Goal: Browse casually

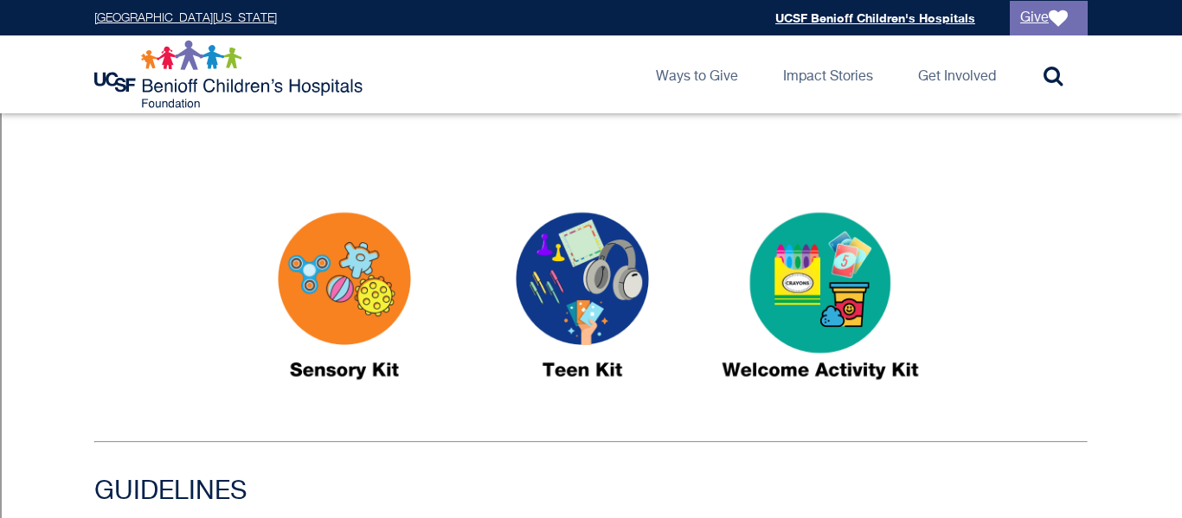
scroll to position [872, 0]
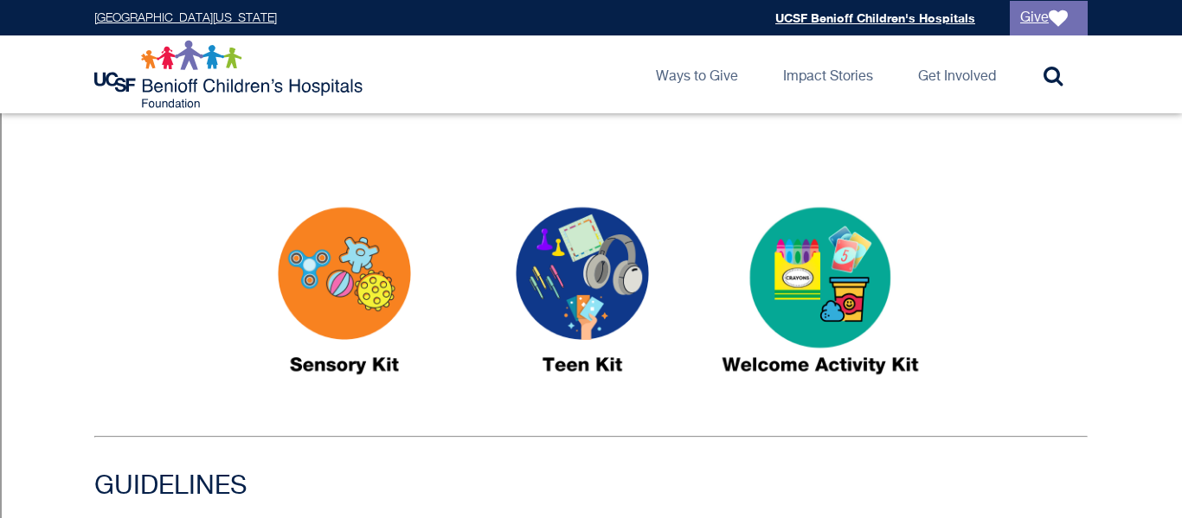
click at [815, 327] on img at bounding box center [820, 298] width 216 height 249
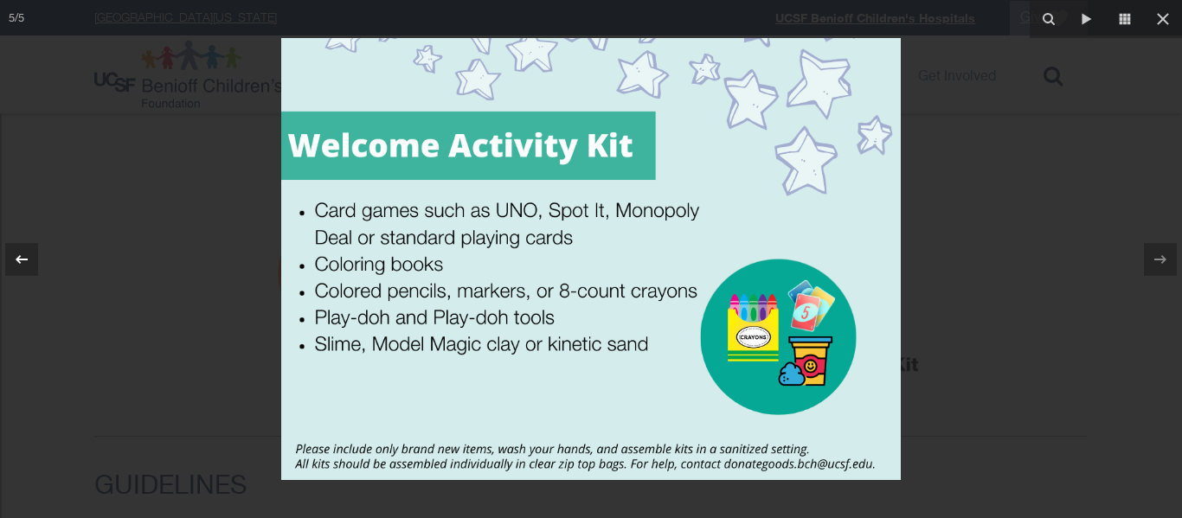
click at [17, 251] on icon at bounding box center [21, 259] width 21 height 21
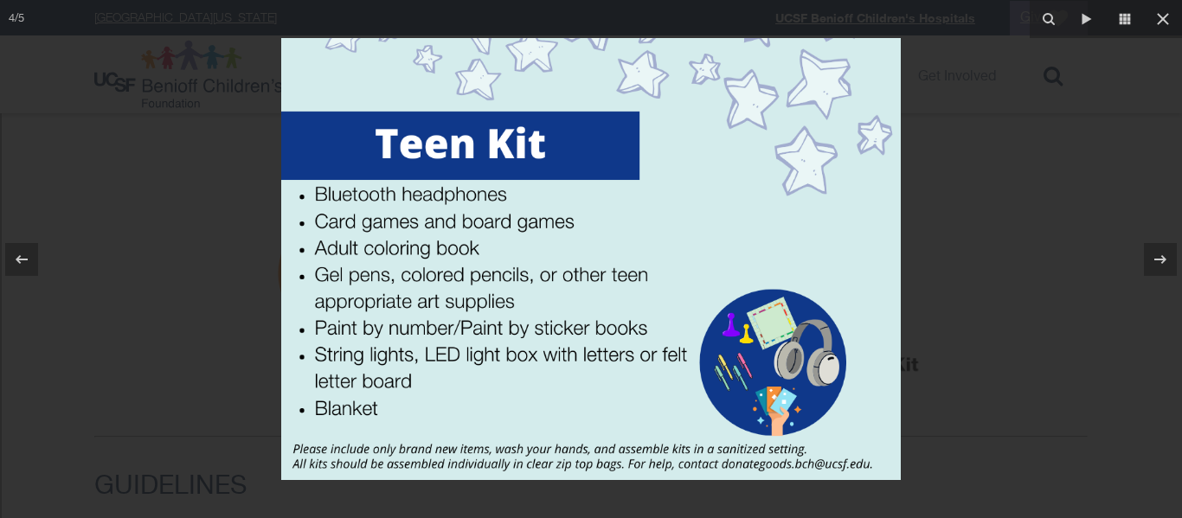
click at [231, 397] on div at bounding box center [591, 259] width 1182 height 518
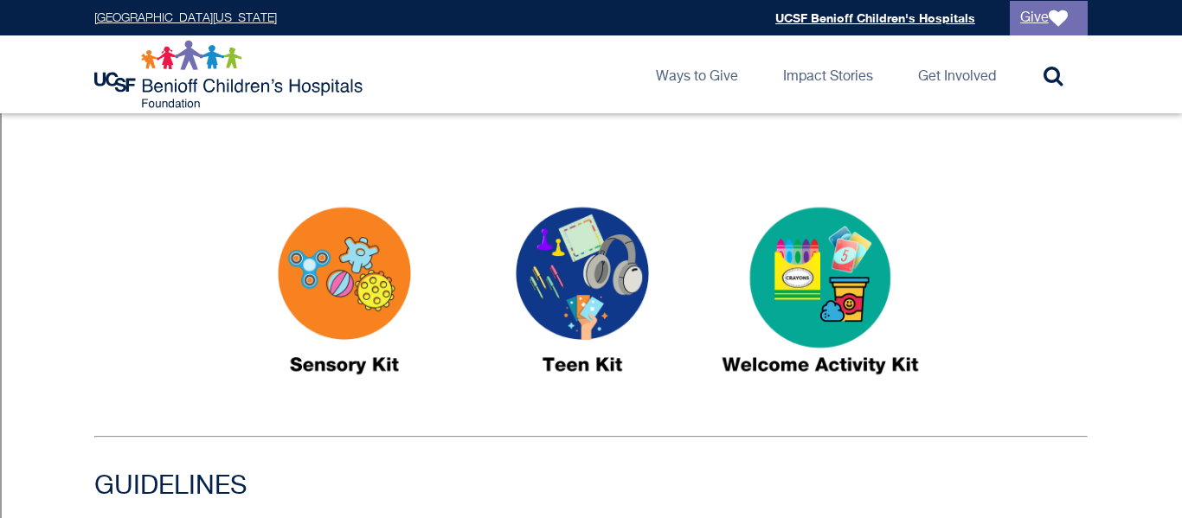
click at [373, 311] on img at bounding box center [344, 298] width 216 height 249
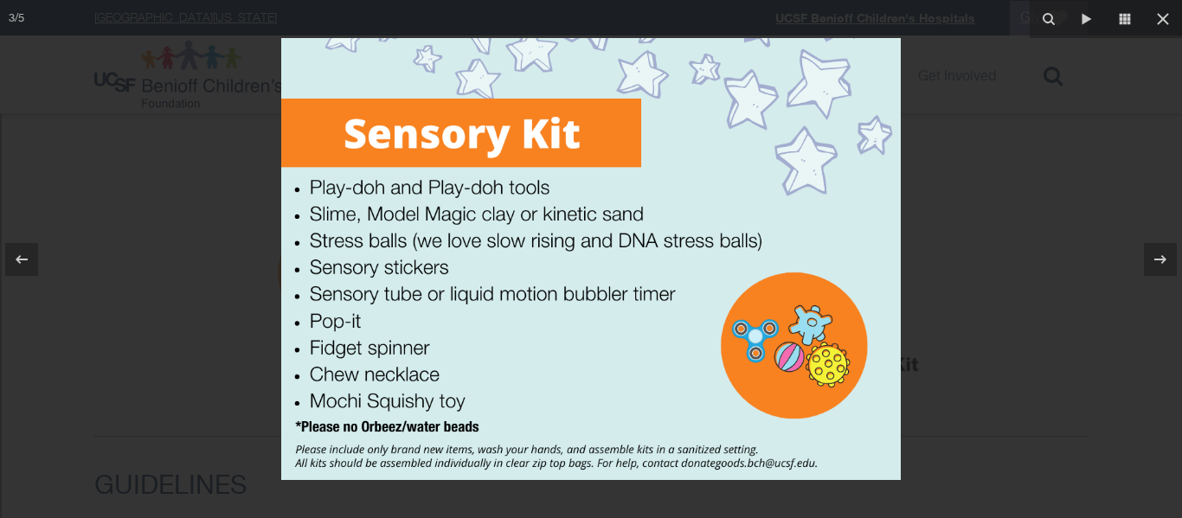
click at [196, 446] on div at bounding box center [591, 259] width 1182 height 518
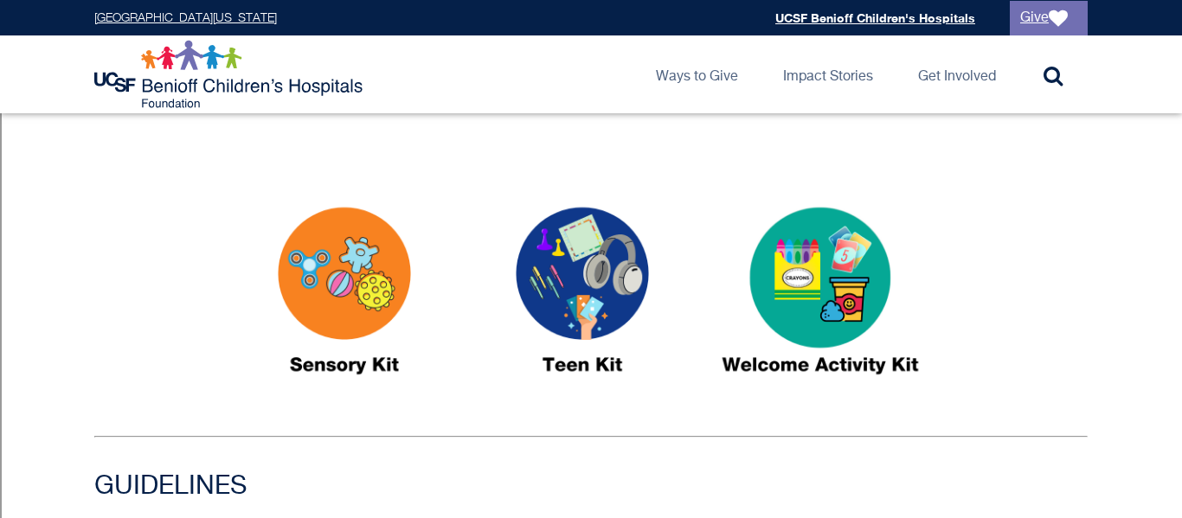
click at [560, 236] on img at bounding box center [582, 298] width 216 height 249
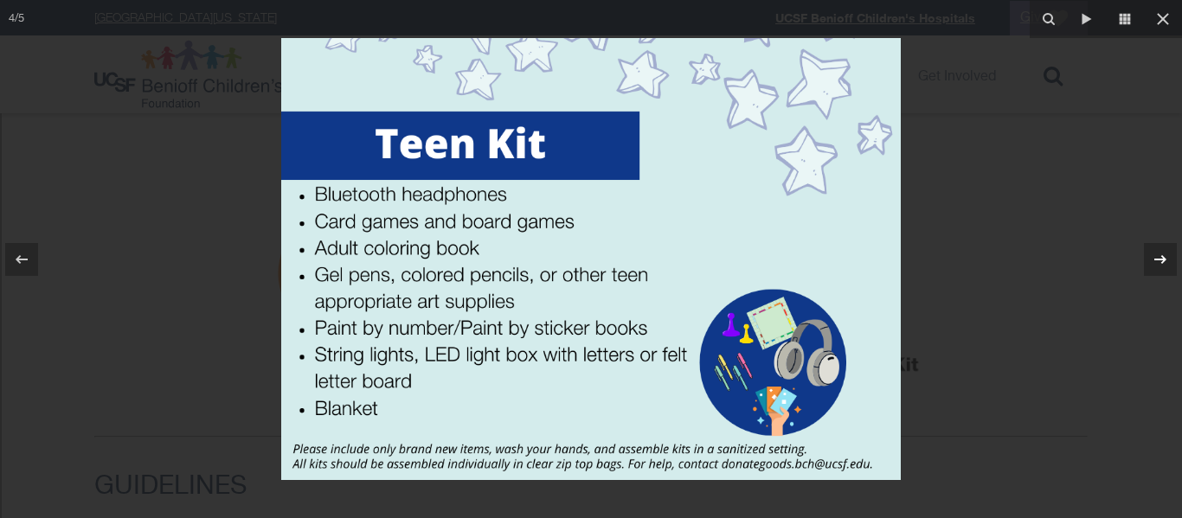
click at [1168, 253] on icon at bounding box center [1160, 259] width 21 height 21
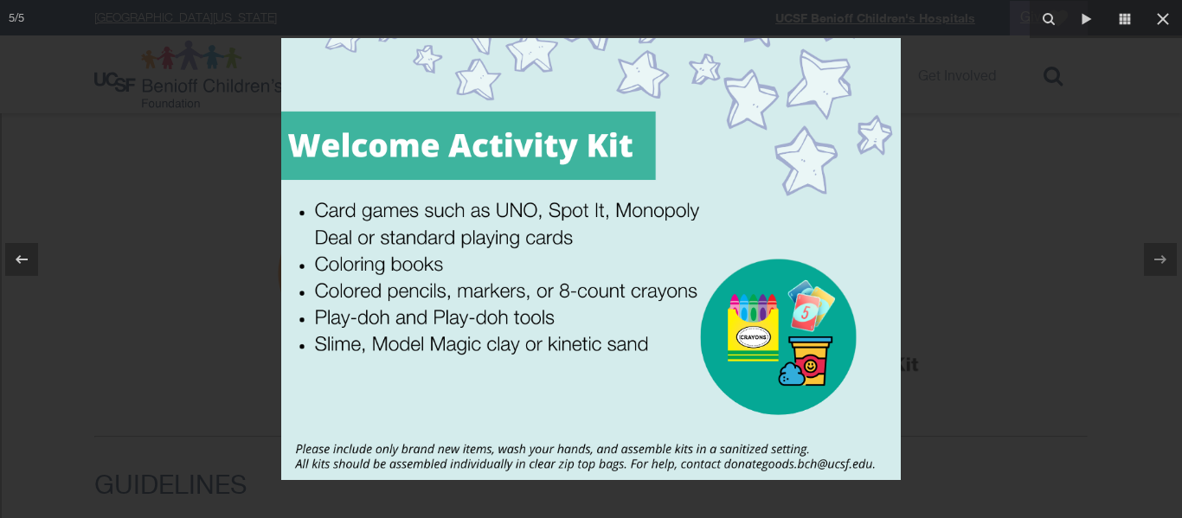
click at [962, 406] on div at bounding box center [591, 259] width 1182 height 518
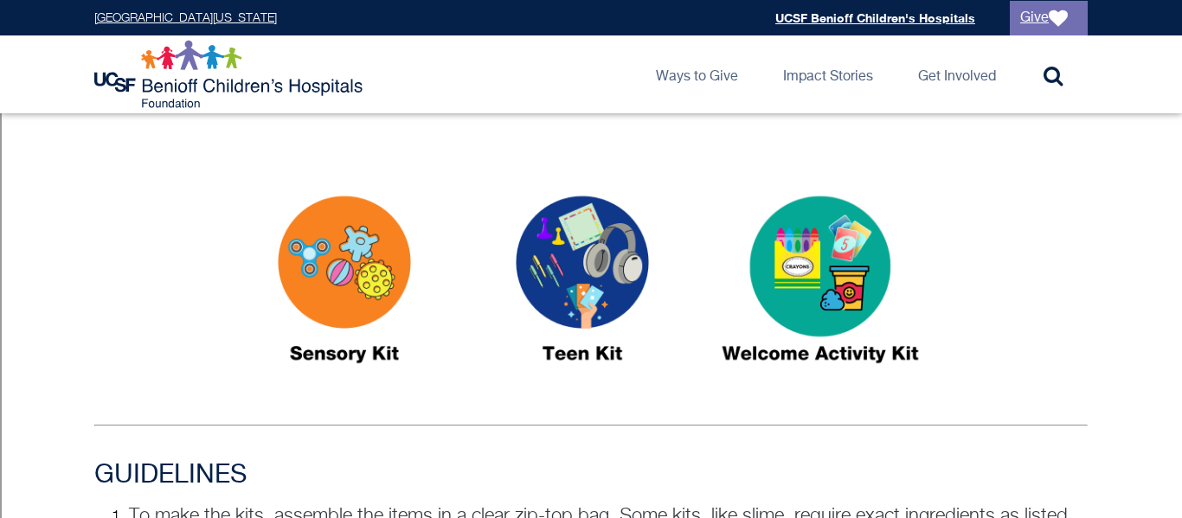
scroll to position [934, 0]
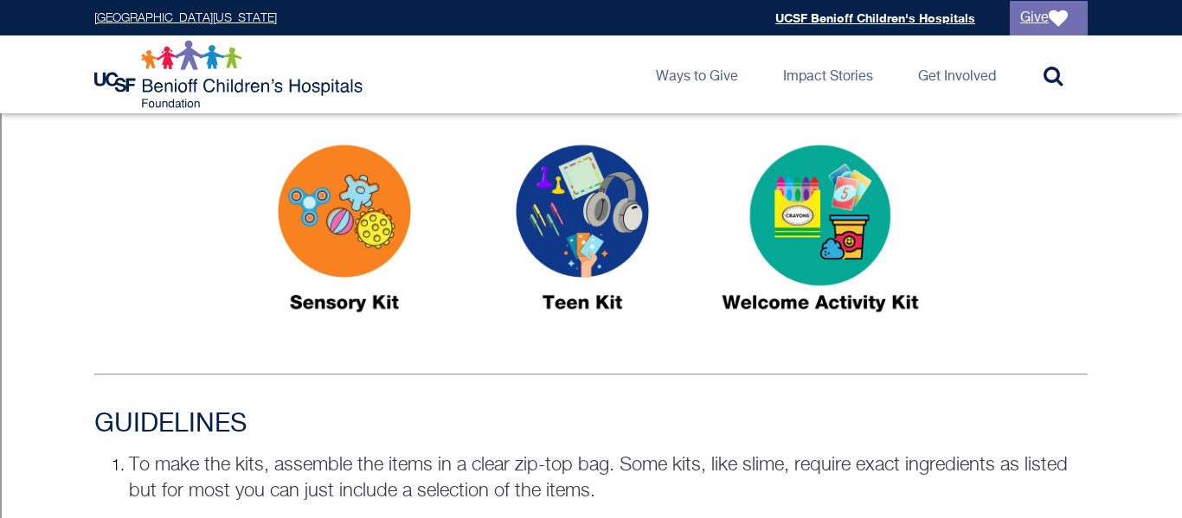
click at [590, 225] on img at bounding box center [582, 236] width 216 height 249
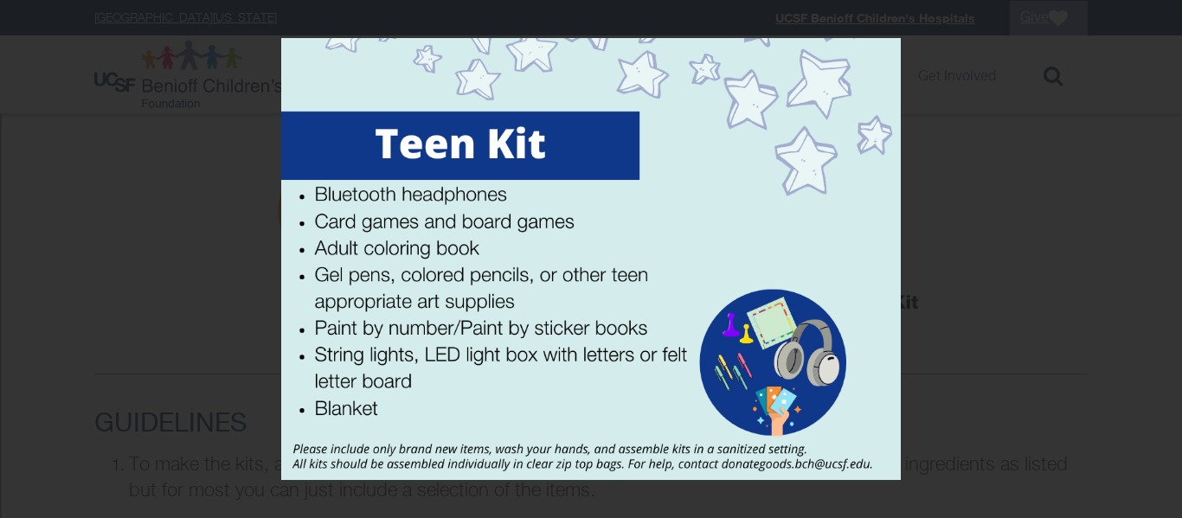
click at [177, 240] on div at bounding box center [591, 259] width 1182 height 518
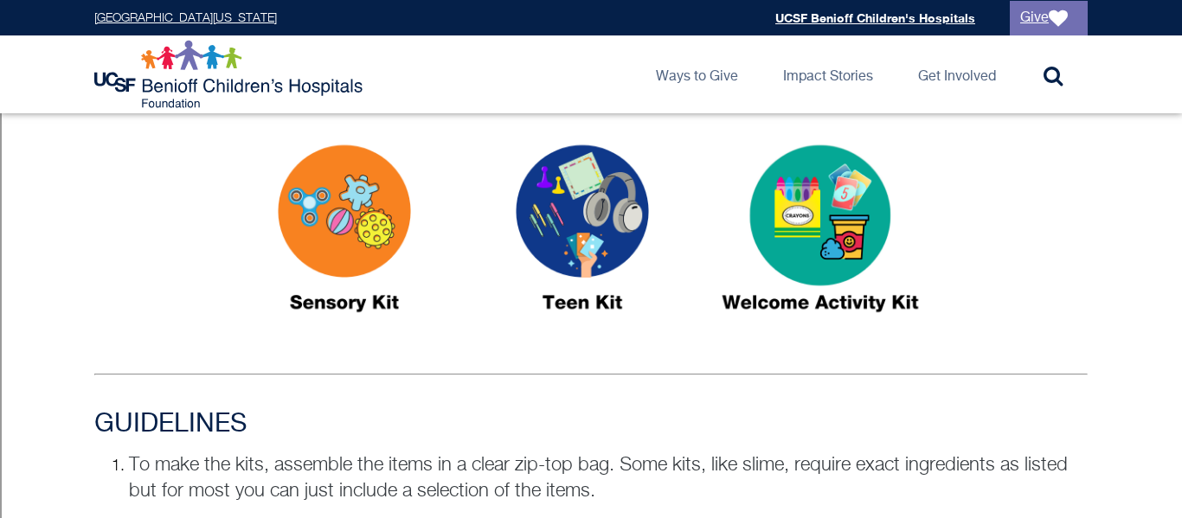
click at [364, 196] on img at bounding box center [344, 236] width 216 height 249
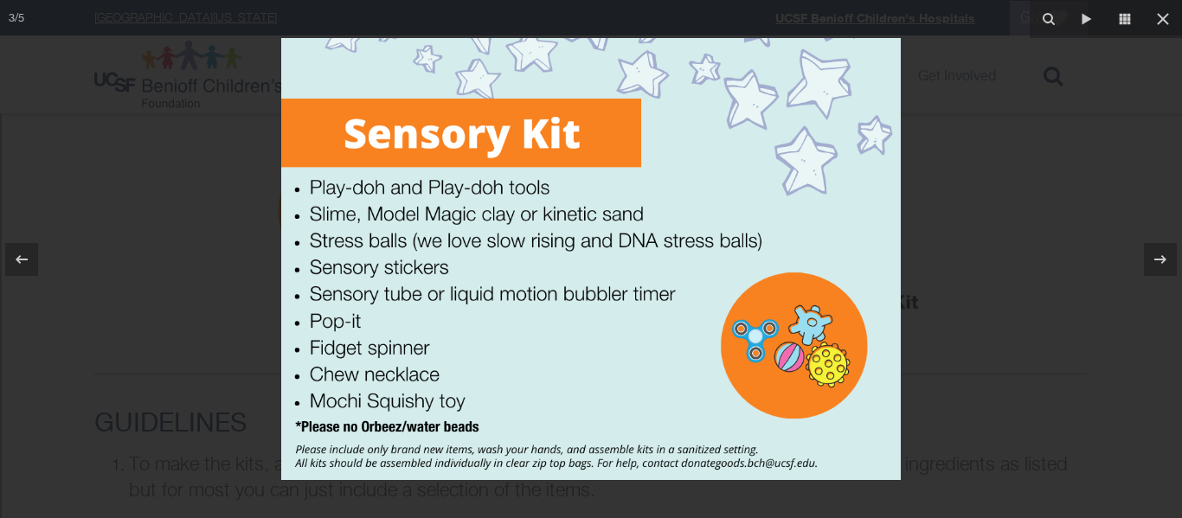
click at [266, 258] on div at bounding box center [591, 259] width 1182 height 518
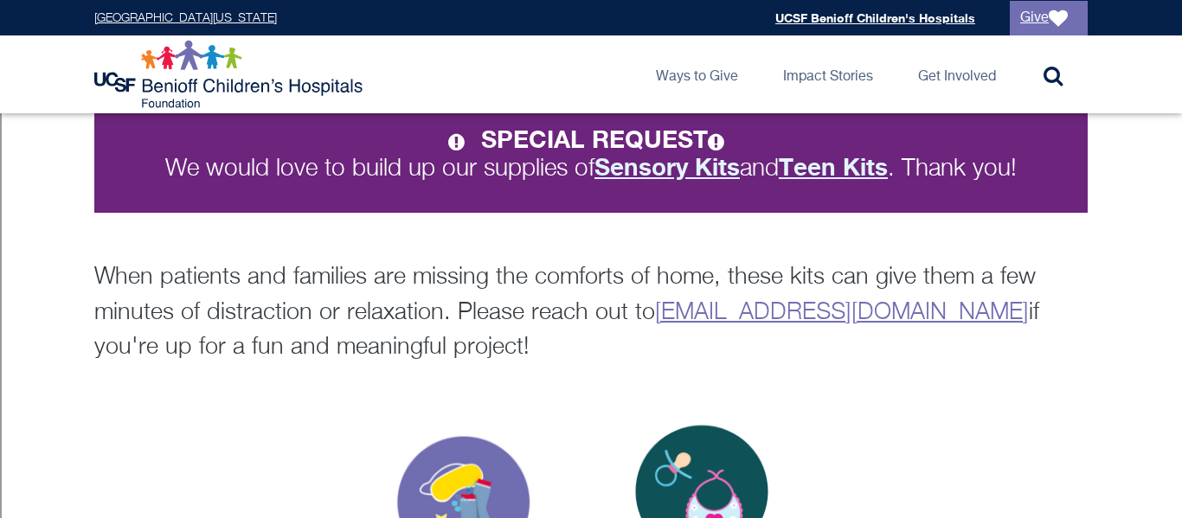
scroll to position [377, 0]
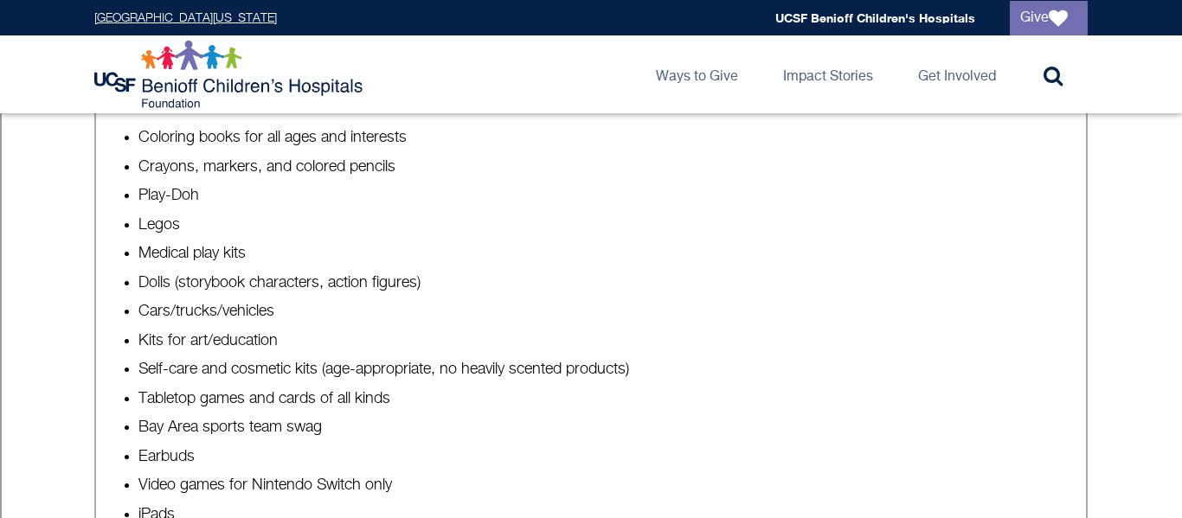
scroll to position [1185, 0]
